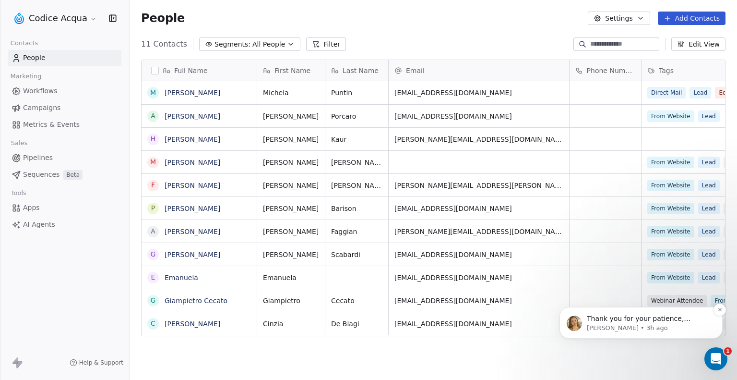
scroll to position [327, 600]
click at [643, 322] on span "Thank you for your patience, Alessandra! This is to apprise you that the issue …" at bounding box center [648, 346] width 123 height 65
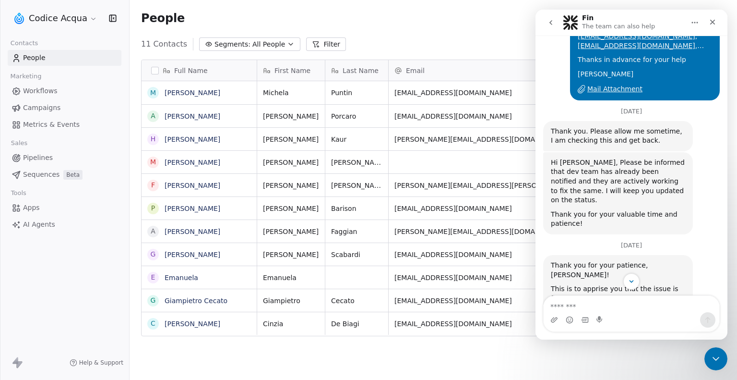
scroll to position [355, 0]
click at [185, 186] on link "[PERSON_NAME]" at bounding box center [193, 185] width 56 height 8
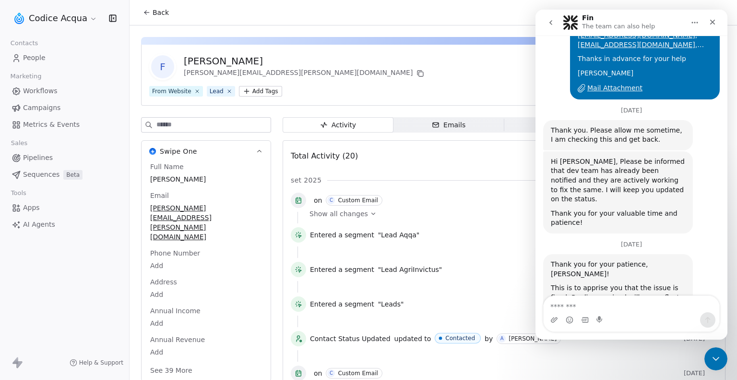
click at [482, 80] on div "F Federico Molinaro federico.molinaro@gmail.com From Website Lead Add Tags Stat…" at bounding box center [433, 75] width 585 height 61
click at [467, 125] on span "Emails Emails" at bounding box center [449, 124] width 111 height 15
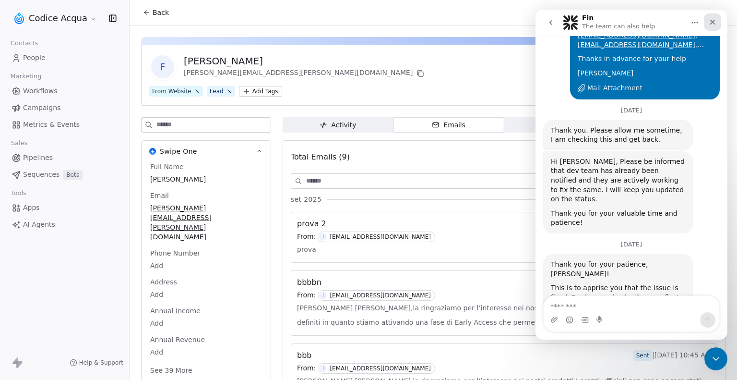
click at [712, 24] on icon "Close" at bounding box center [713, 22] width 8 height 8
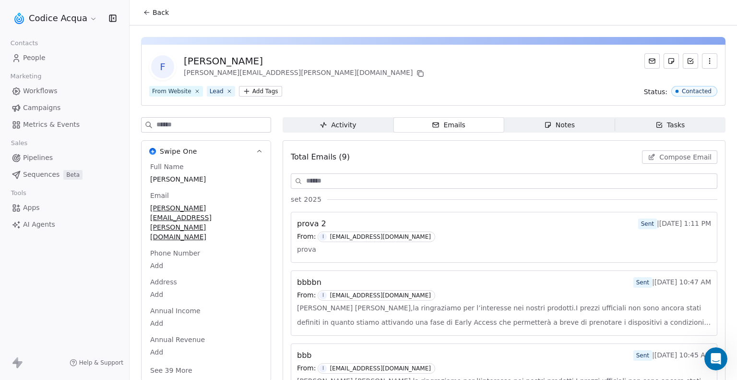
scroll to position [355, 0]
click at [672, 159] on span "Compose Email" at bounding box center [686, 157] width 52 height 10
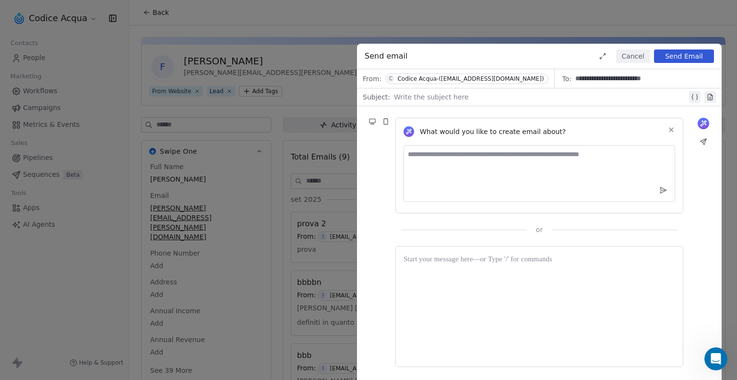
click at [466, 101] on div at bounding box center [540, 97] width 293 height 12
click at [456, 283] on div at bounding box center [540, 306] width 272 height 105
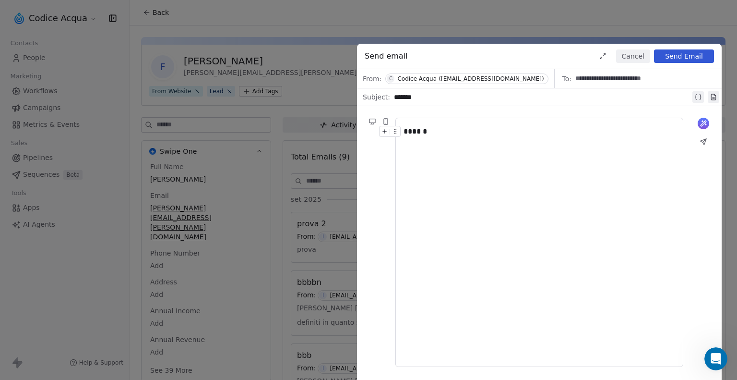
click at [672, 59] on button "Send Email" at bounding box center [684, 55] width 60 height 13
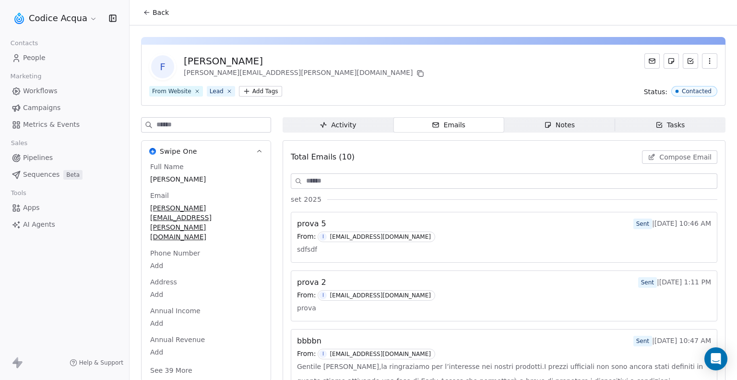
click at [463, 236] on div "From: I [EMAIL_ADDRESS][DOMAIN_NAME]" at bounding box center [504, 236] width 414 height 11
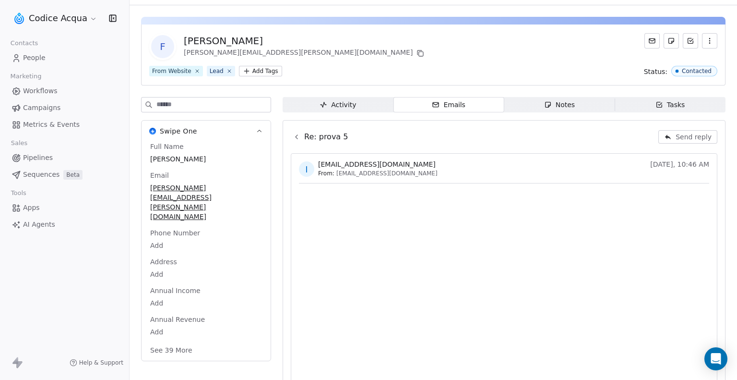
scroll to position [39, 0]
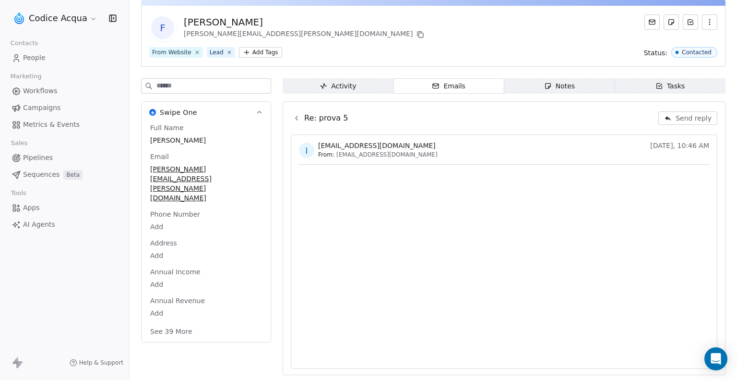
click at [298, 120] on icon at bounding box center [297, 118] width 8 height 8
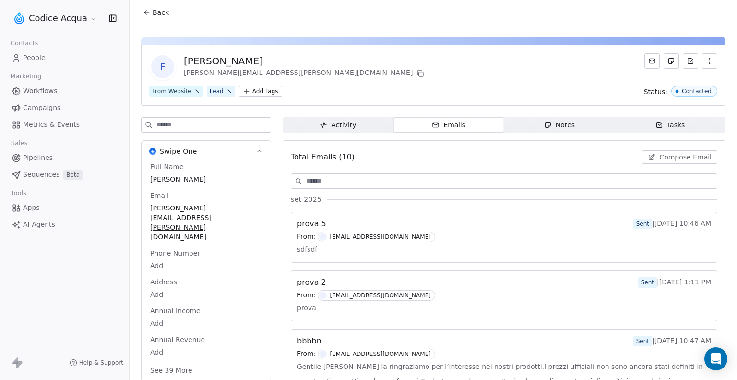
click at [43, 59] on span "People" at bounding box center [34, 58] width 23 height 10
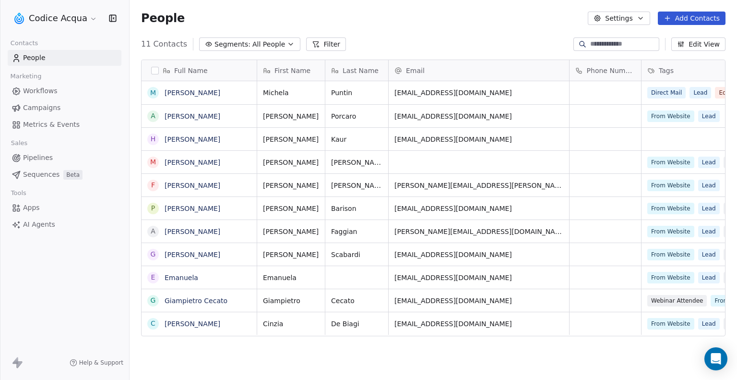
scroll to position [327, 600]
click at [187, 141] on link "[PERSON_NAME]" at bounding box center [193, 139] width 56 height 8
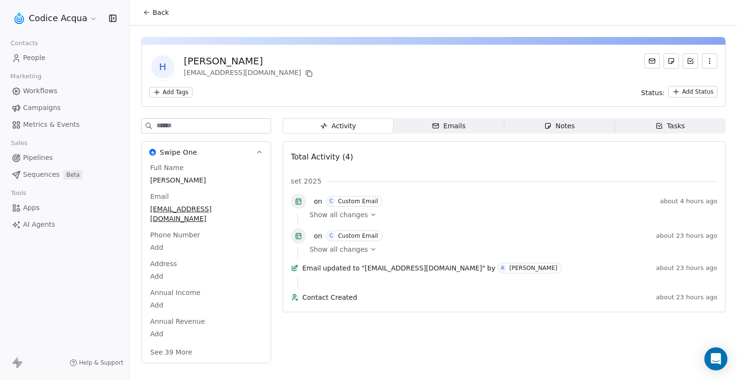
click at [461, 124] on div "Emails" at bounding box center [449, 126] width 34 height 10
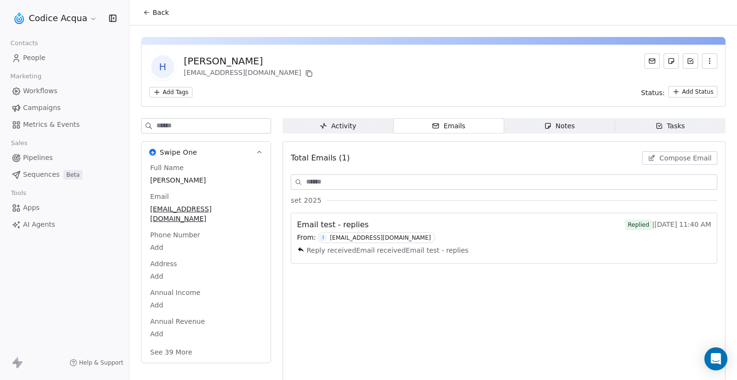
click at [411, 227] on div "Email test - replies Replied | Sep 29th, 11:40 AM" at bounding box center [504, 225] width 414 height 12
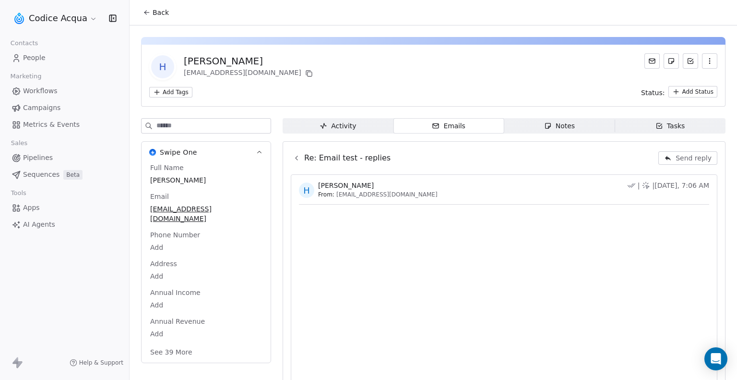
click at [55, 57] on link "People" at bounding box center [65, 58] width 114 height 16
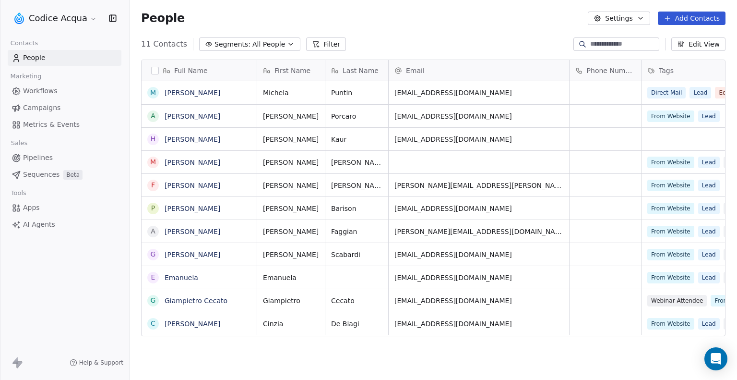
scroll to position [327, 600]
click at [196, 184] on link "[PERSON_NAME]" at bounding box center [193, 185] width 56 height 8
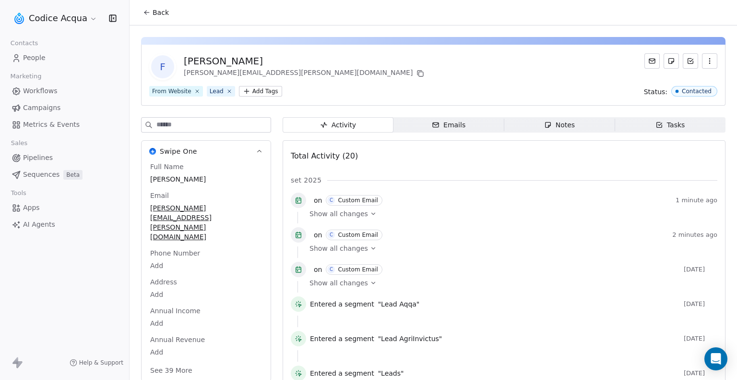
click at [474, 120] on span "Emails Emails" at bounding box center [449, 124] width 111 height 15
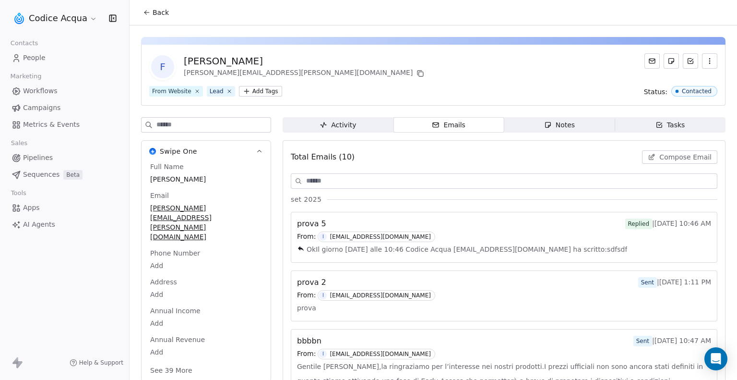
click at [398, 247] on span "OkIl giorno mar 30 set 2025 alle 10:46 Codice Acqua info@codiceacqua.it ha scri…" at bounding box center [467, 249] width 321 height 14
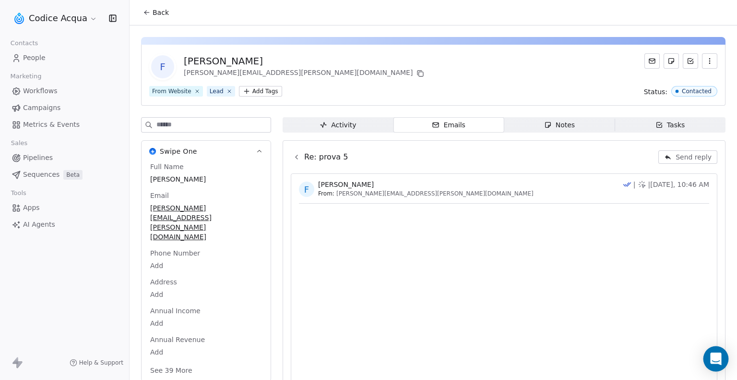
click at [714, 360] on icon "Open Intercom Messenger" at bounding box center [715, 358] width 11 height 12
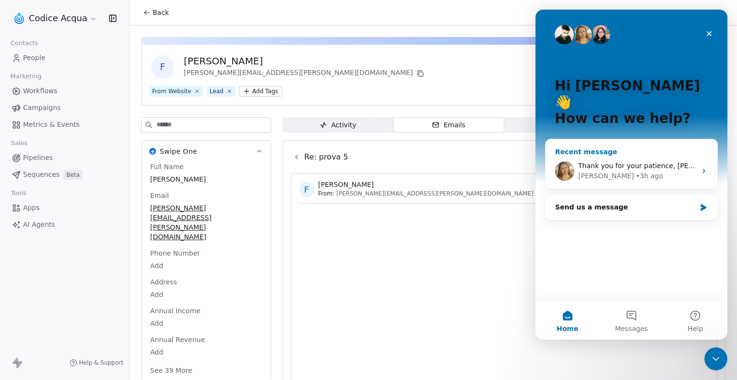
click at [628, 153] on div "Thank you for your patience, Alessandra! This is to apprise you that the issue …" at bounding box center [632, 171] width 172 height 36
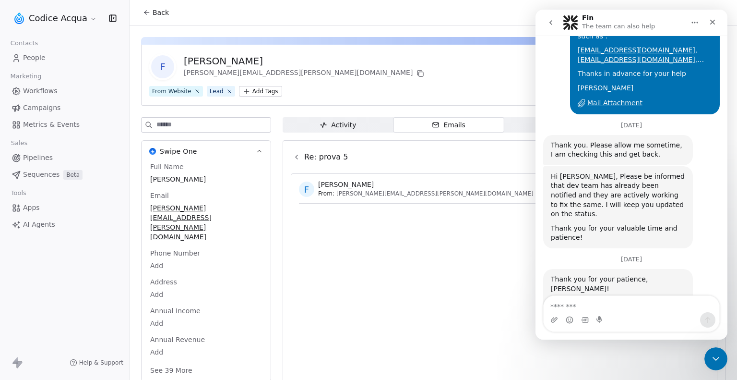
scroll to position [355, 0]
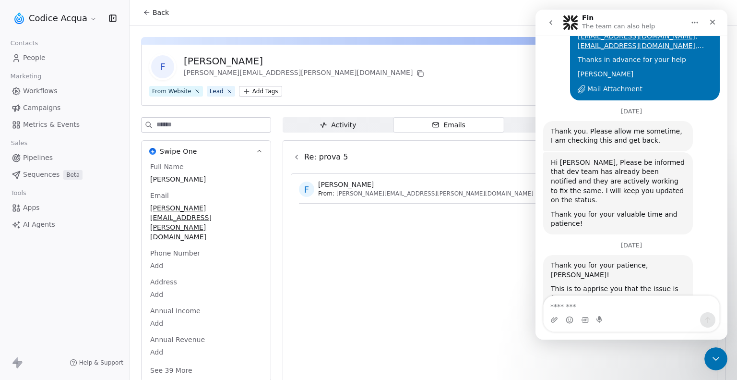
click at [629, 303] on textarea "Message…" at bounding box center [632, 304] width 176 height 16
type textarea "**********"
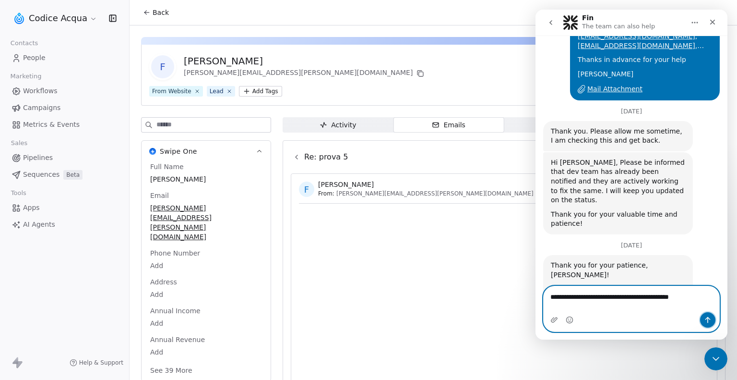
click at [709, 322] on icon "Send a message…" at bounding box center [708, 320] width 8 height 8
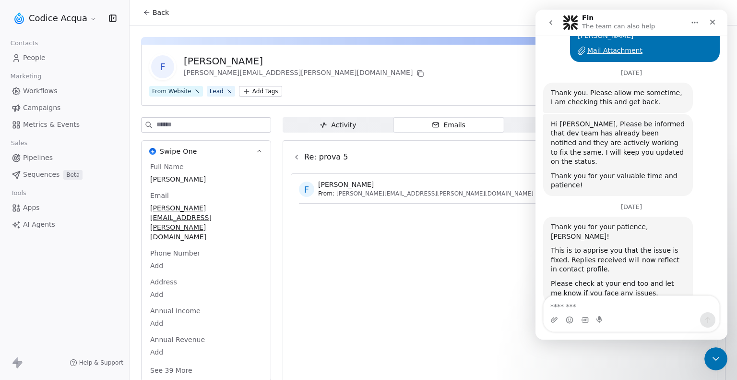
click at [554, 21] on icon "go back" at bounding box center [551, 23] width 8 height 8
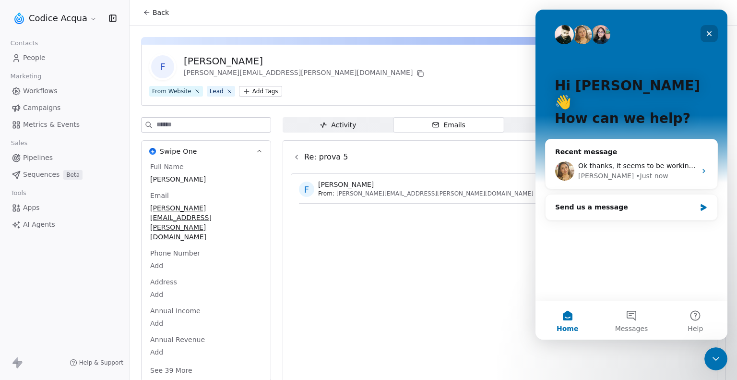
click at [711, 28] on div "Close" at bounding box center [709, 33] width 17 height 17
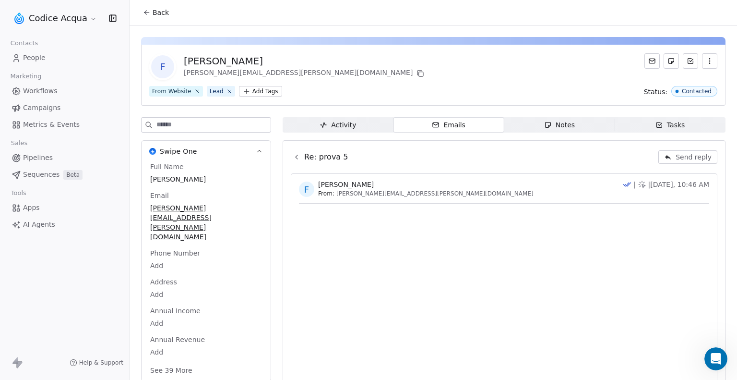
click at [35, 57] on span "People" at bounding box center [34, 58] width 23 height 10
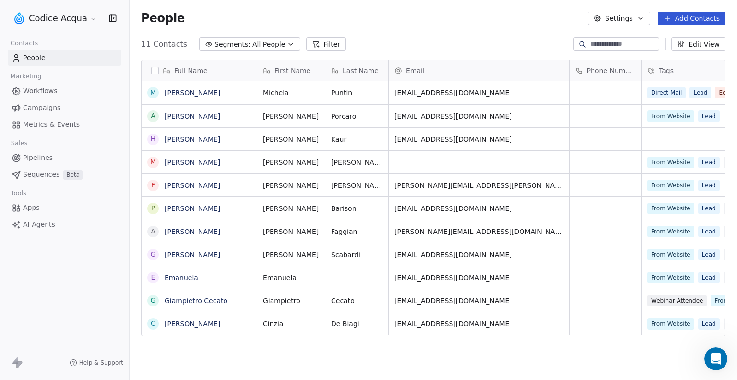
scroll to position [327, 600]
click at [190, 322] on link "Cinzia De Biagi" at bounding box center [193, 324] width 56 height 8
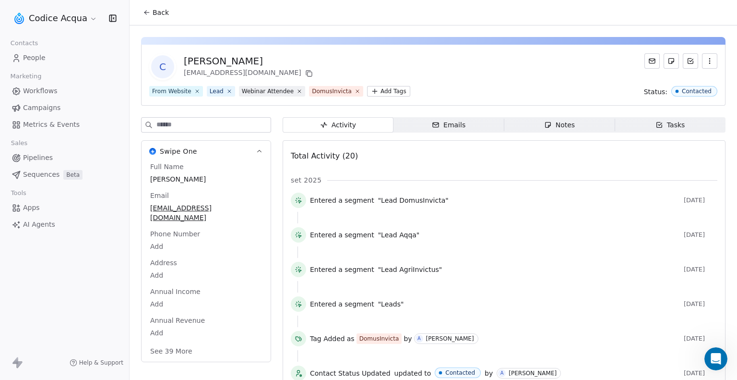
click at [450, 120] on div "Emails" at bounding box center [449, 125] width 34 height 10
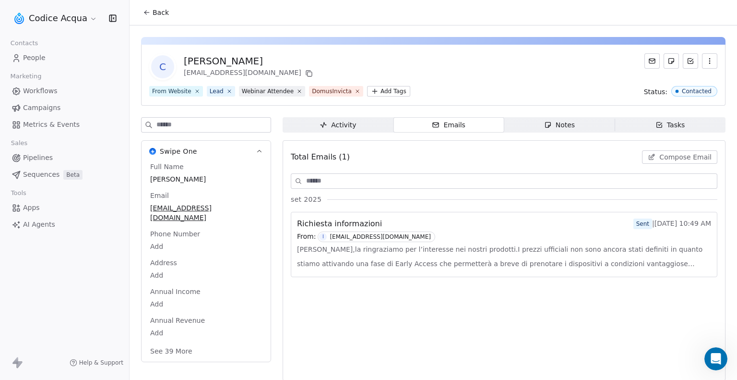
click at [372, 259] on span "Gentile Cinzia De Biagi,la ringraziamo per l’interesse nei nostri prodotti.I pr…" at bounding box center [504, 256] width 414 height 29
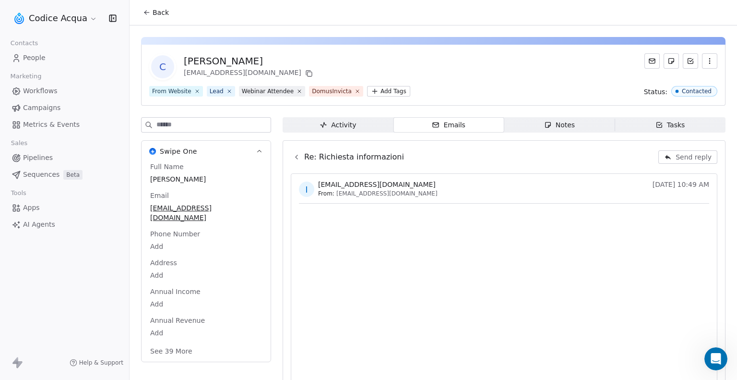
click at [156, 15] on span "Back" at bounding box center [161, 13] width 16 height 10
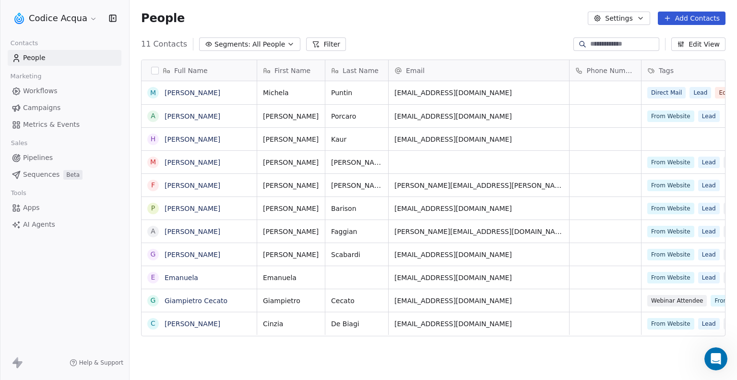
scroll to position [327, 600]
click at [198, 183] on link "[PERSON_NAME]" at bounding box center [193, 185] width 56 height 8
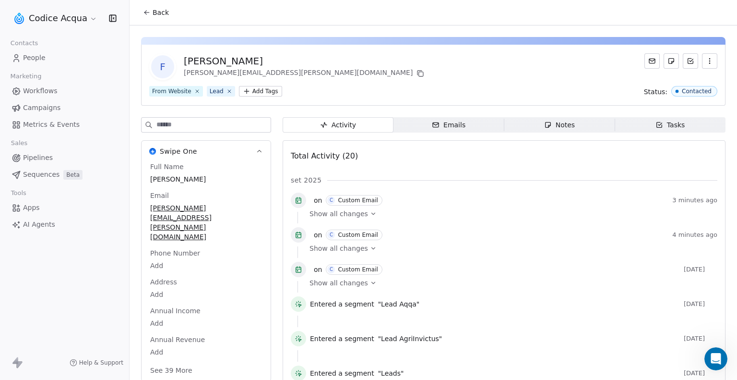
click at [355, 214] on span "Show all changes" at bounding box center [339, 214] width 59 height 10
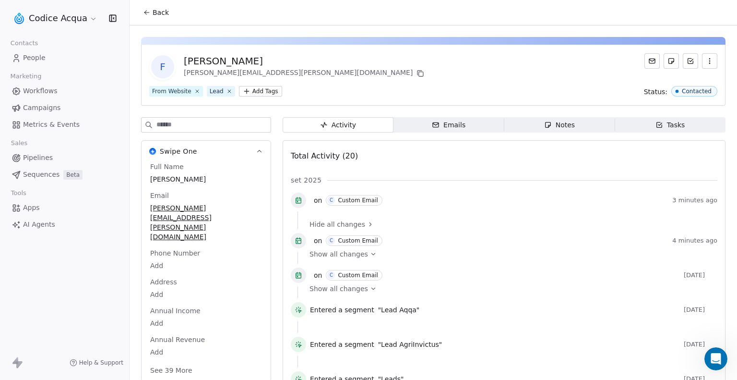
click at [343, 275] on div "Custom Email" at bounding box center [358, 275] width 40 height 7
click at [341, 255] on span "Show all changes" at bounding box center [339, 254] width 59 height 10
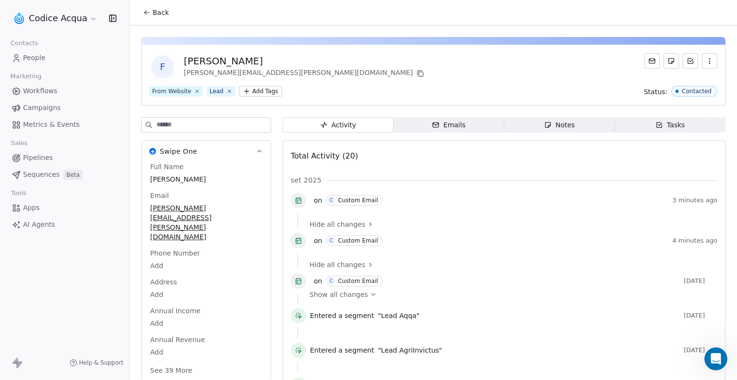
click at [319, 197] on span "on" at bounding box center [318, 200] width 8 height 10
click at [348, 197] on div "Custom Email" at bounding box center [358, 200] width 40 height 7
click at [426, 130] on span "Emails Emails" at bounding box center [449, 124] width 111 height 15
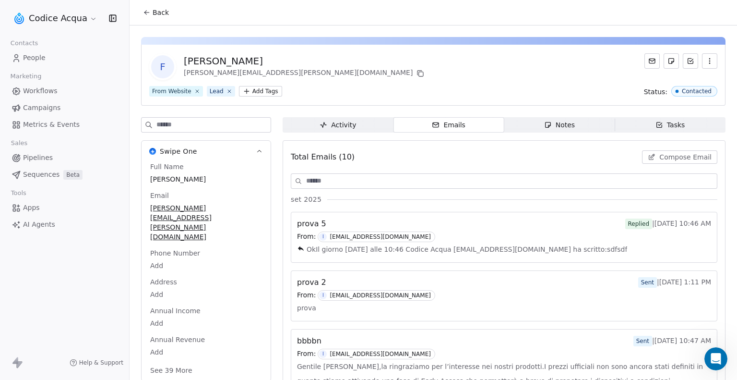
click at [532, 294] on div "From: I [EMAIL_ADDRESS][DOMAIN_NAME]" at bounding box center [504, 295] width 414 height 11
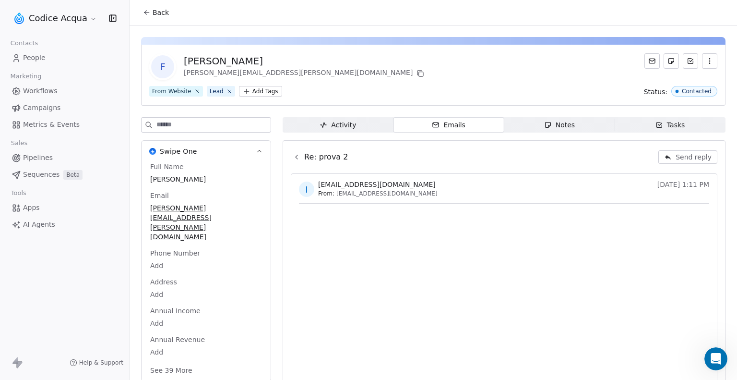
click at [297, 159] on icon at bounding box center [297, 157] width 8 height 8
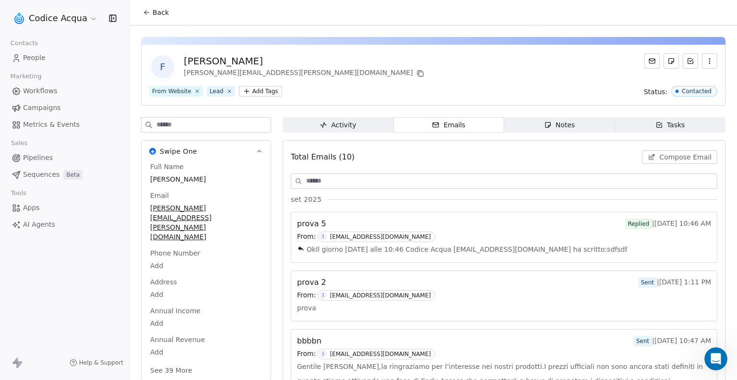
click at [709, 59] on icon "button" at bounding box center [709, 59] width 0 height 0
click at [573, 78] on div "F Federico Molinaro federico.molinaro@gmail.com" at bounding box center [433, 66] width 568 height 27
click at [711, 360] on icon "Open Intercom Messenger" at bounding box center [715, 357] width 16 height 16
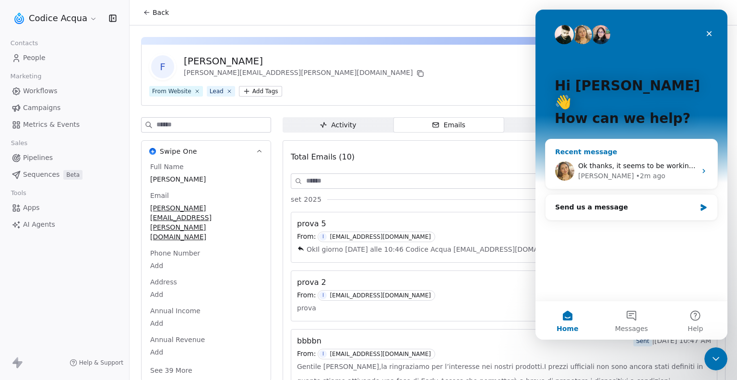
click at [636, 171] on div "• 2m ago" at bounding box center [650, 176] width 29 height 10
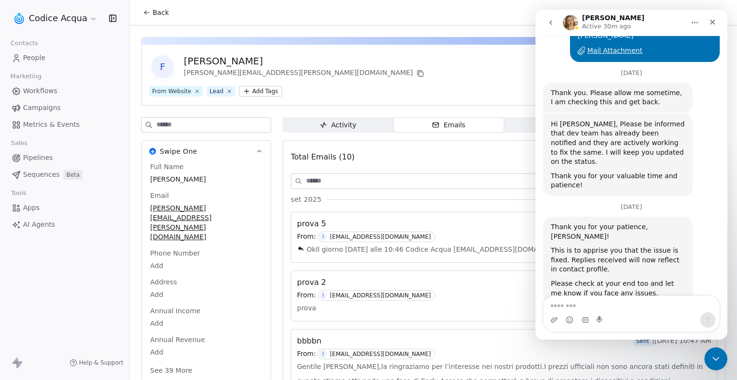
click at [581, 307] on textarea "Message…" at bounding box center [632, 304] width 176 height 16
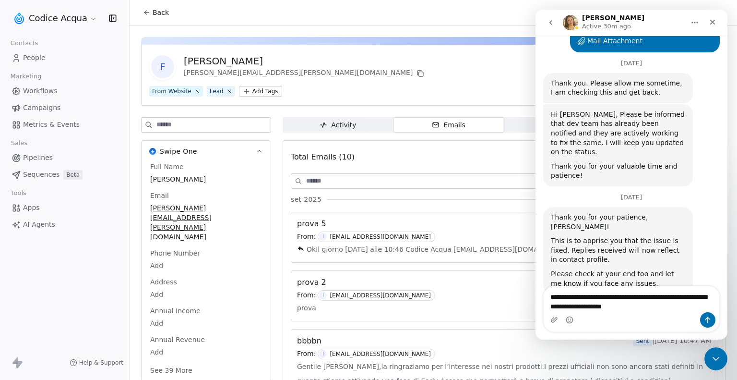
type textarea "**********"
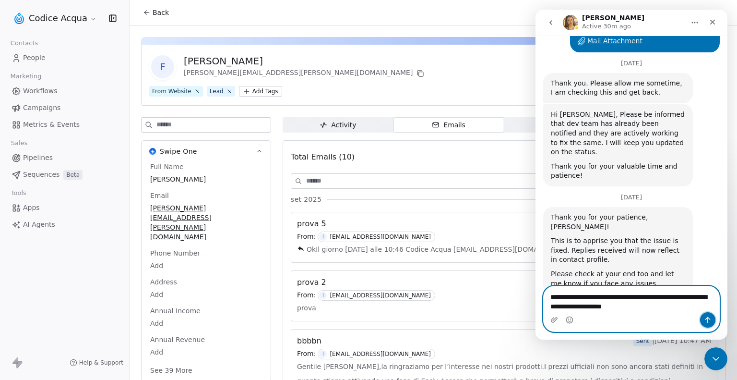
click at [708, 321] on icon "Send a message…" at bounding box center [708, 320] width 8 height 8
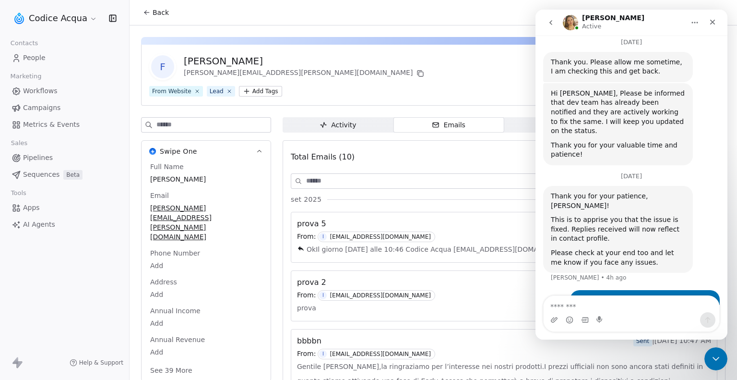
click at [330, 250] on span "OkIl giorno mar 30 set 2025 alle 10:46 Codice Acqua info@codiceacqua.it ha scri…" at bounding box center [467, 249] width 321 height 14
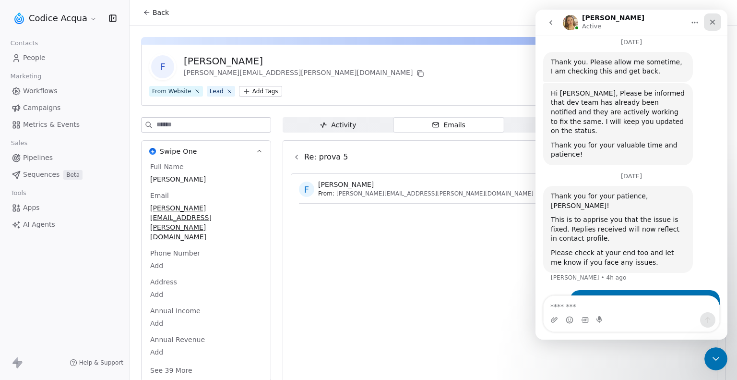
drag, startPoint x: 712, startPoint y: 21, endPoint x: 1246, endPoint y: 35, distance: 534.4
click at [712, 21] on icon "Close" at bounding box center [712, 22] width 5 height 5
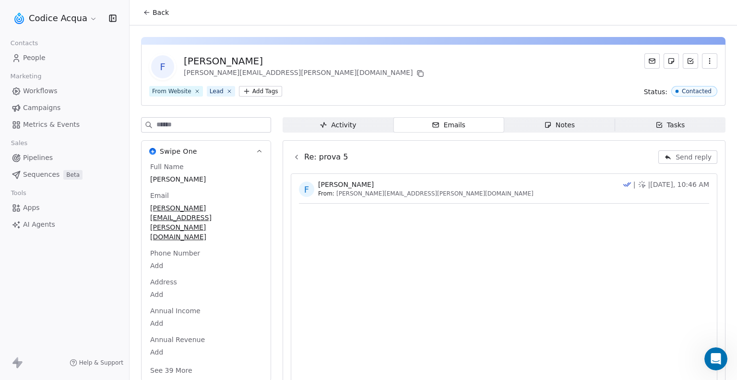
click at [676, 159] on span "Send reply" at bounding box center [694, 157] width 36 height 10
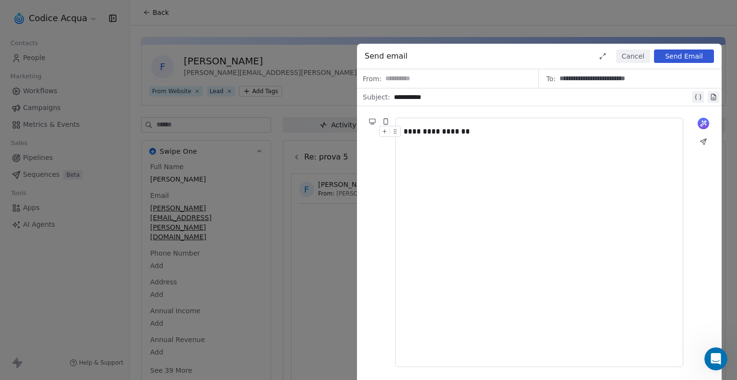
click at [686, 56] on button "Send Email" at bounding box center [684, 55] width 60 height 13
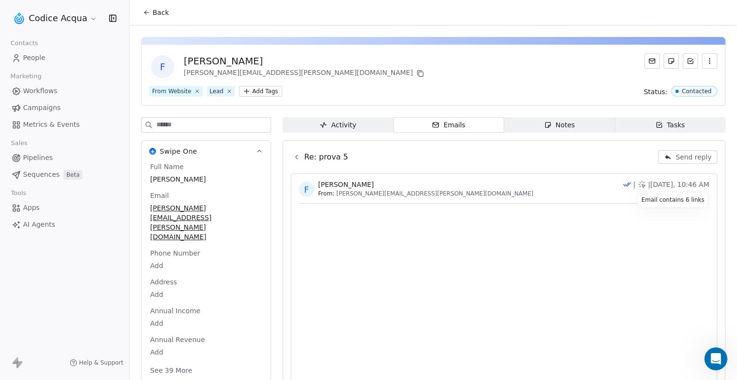
click at [644, 184] on icon at bounding box center [642, 184] width 9 height 9
click at [77, 21] on html "Codice Acqua Contacts People Marketing Workflows Campaigns Metrics & Events Sal…" at bounding box center [368, 190] width 737 height 380
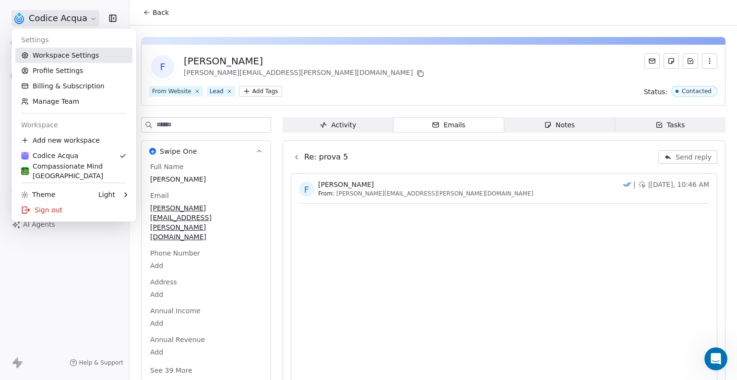
click at [71, 62] on link "Workspace Settings" at bounding box center [73, 55] width 117 height 15
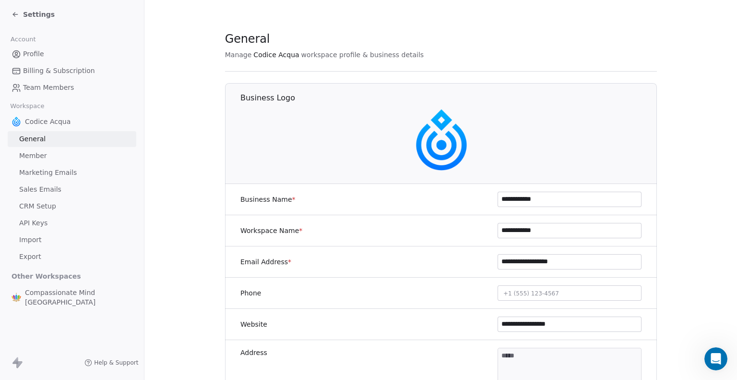
click at [19, 8] on div "Settings" at bounding box center [74, 14] width 125 height 13
click at [18, 13] on icon at bounding box center [16, 15] width 8 height 8
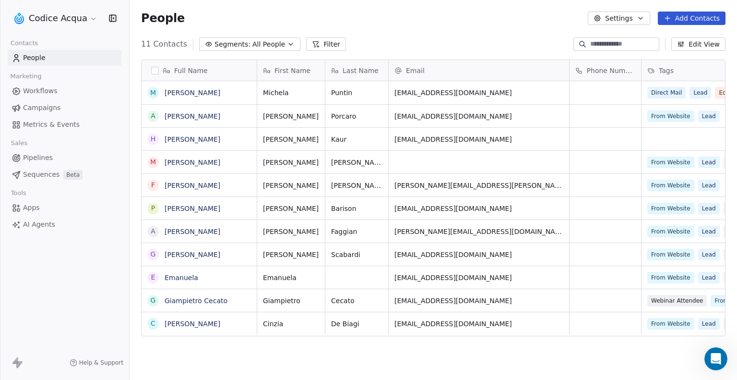
scroll to position [327, 600]
click at [194, 184] on link "[PERSON_NAME]" at bounding box center [193, 185] width 56 height 8
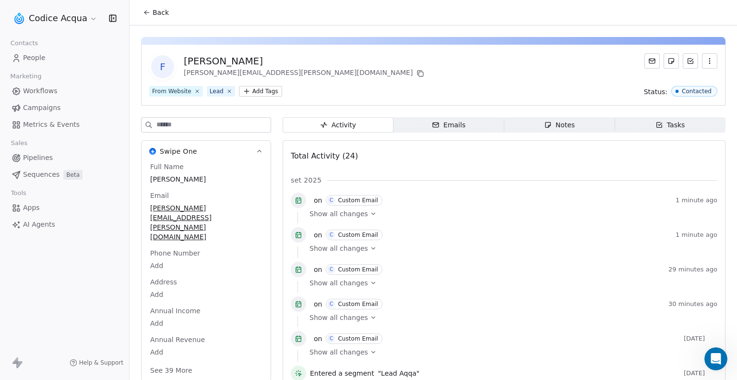
click at [455, 123] on div "Emails" at bounding box center [449, 125] width 34 height 10
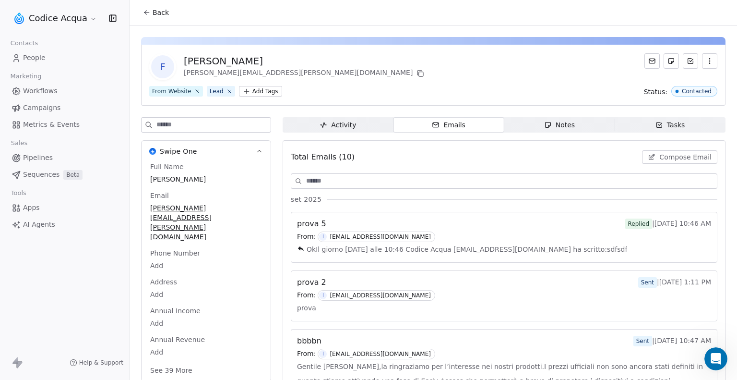
click at [568, 232] on div "From: I [EMAIL_ADDRESS][DOMAIN_NAME]" at bounding box center [504, 236] width 414 height 11
